Goal: Check status: Check status

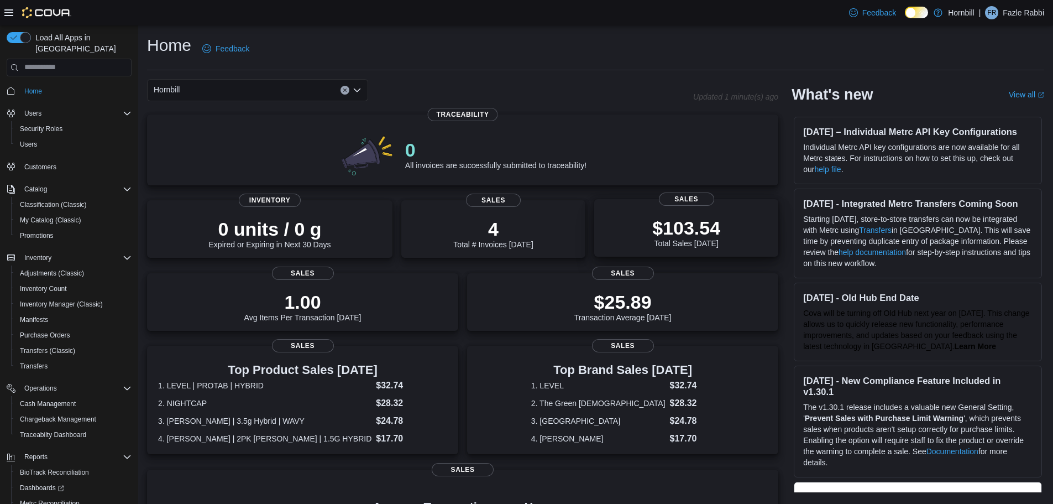
click at [702, 239] on p "$103.54" at bounding box center [686, 228] width 68 height 22
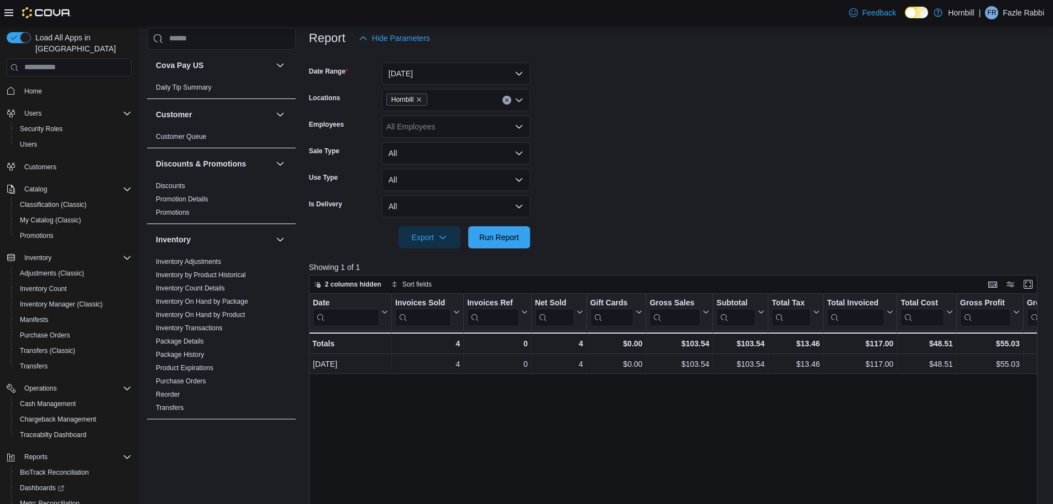
scroll to position [166, 0]
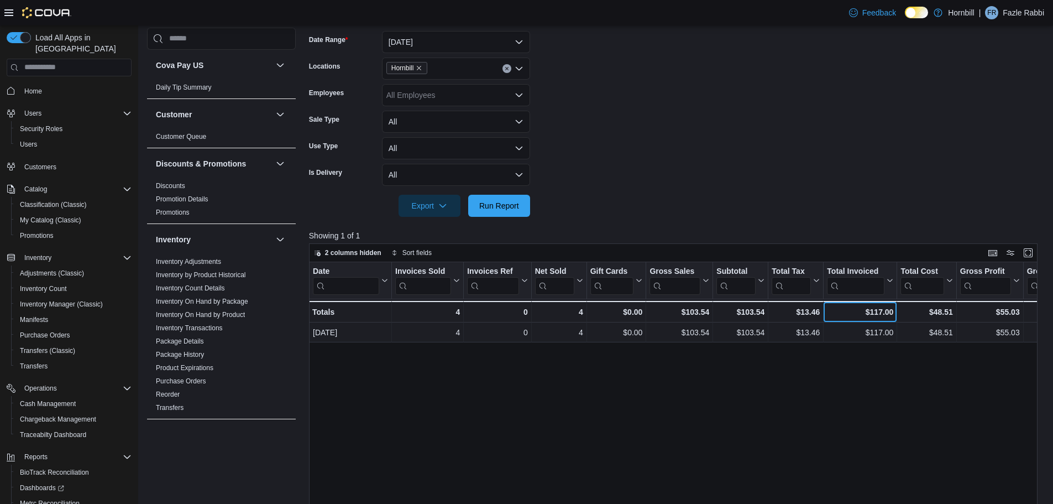
click at [845, 314] on div "$117.00" at bounding box center [860, 311] width 66 height 13
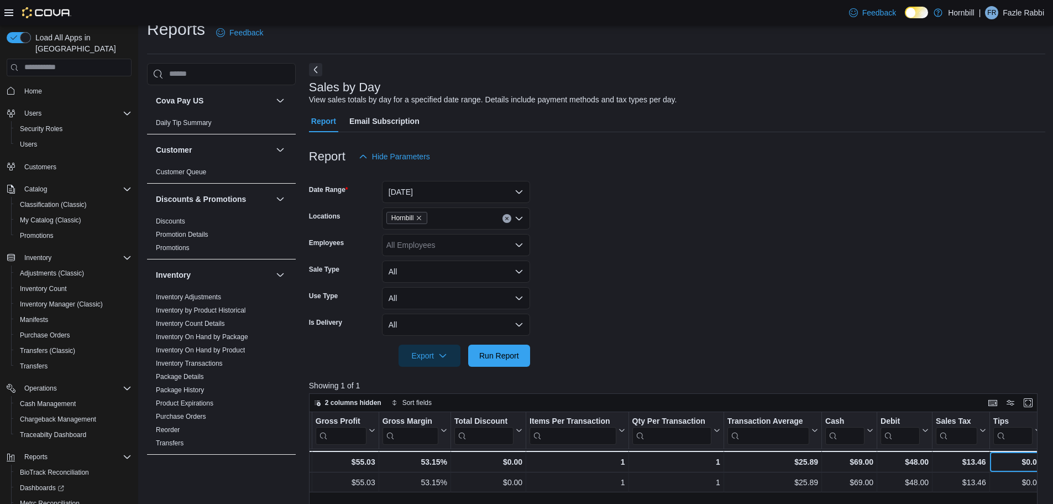
scroll to position [0, 0]
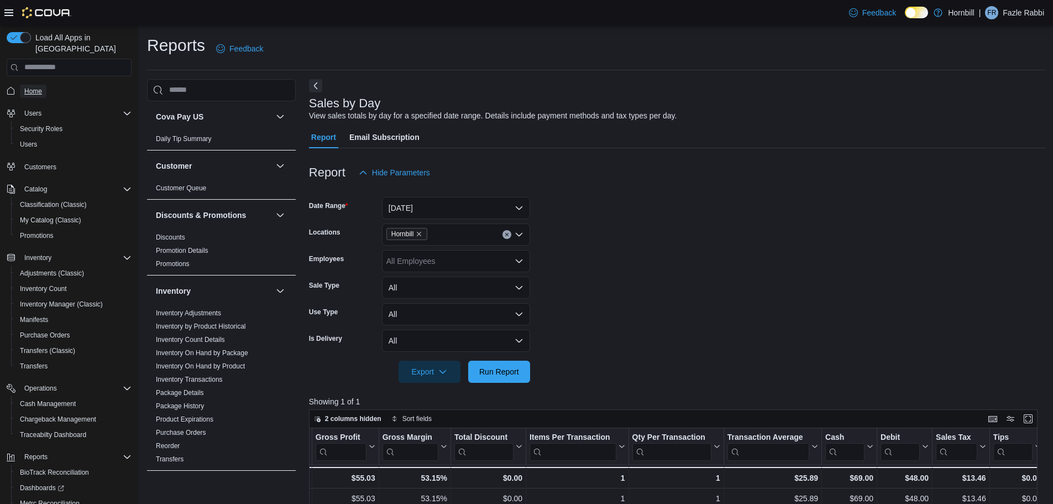
click at [38, 87] on span "Home" at bounding box center [33, 91] width 18 height 9
